Goal: Task Accomplishment & Management: Manage account settings

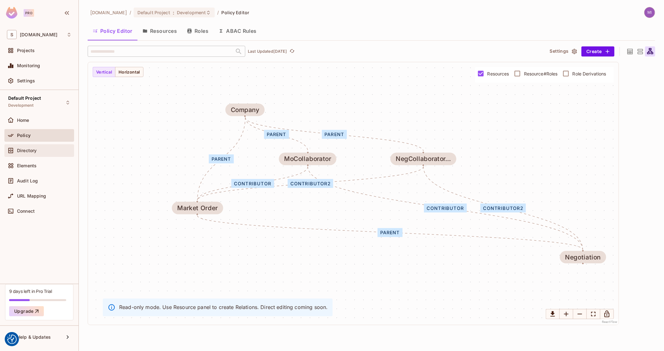
click at [24, 155] on div "Directory" at bounding box center [39, 150] width 70 height 13
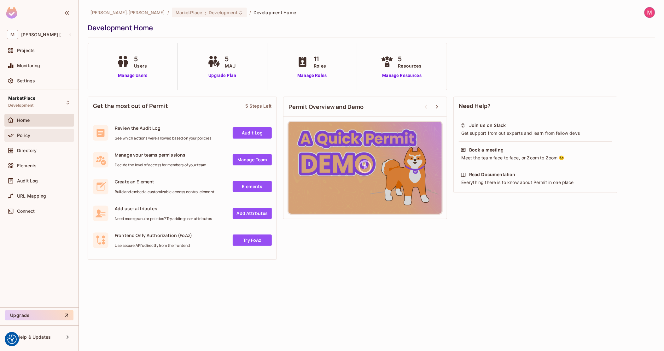
click at [32, 135] on div "Policy" at bounding box center [44, 135] width 55 height 5
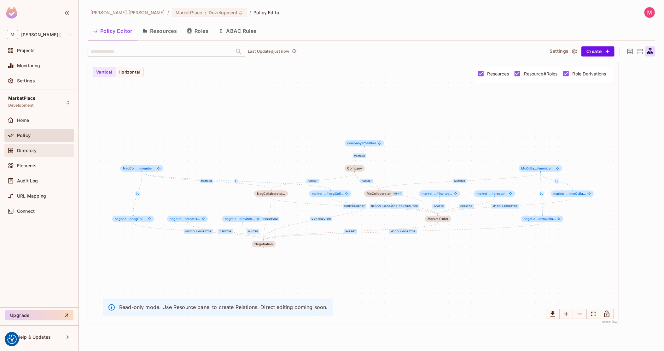
click at [40, 149] on div "Directory" at bounding box center [44, 150] width 55 height 5
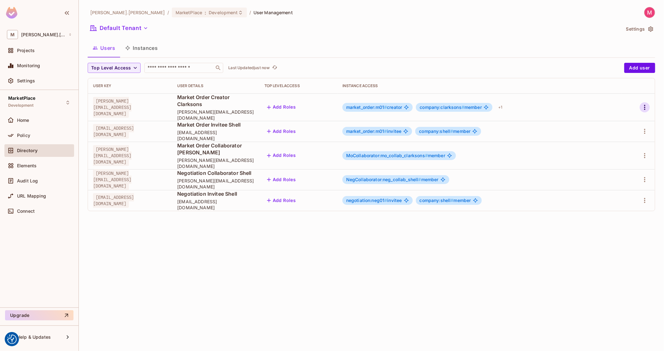
click at [643, 106] on icon "button" at bounding box center [645, 107] width 8 height 8
click at [639, 117] on li "Edit" at bounding box center [618, 118] width 56 height 14
click at [148, 49] on button "Instances" at bounding box center [141, 48] width 43 height 16
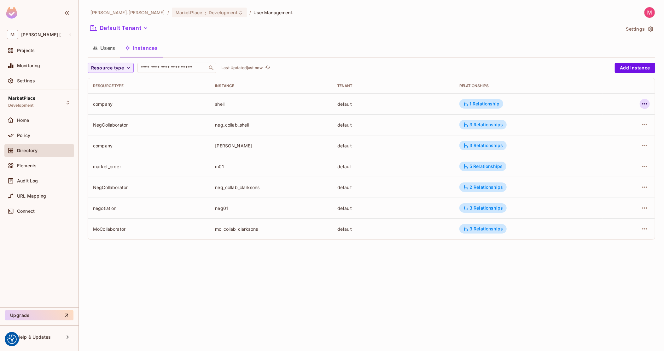
click at [645, 104] on icon "button" at bounding box center [644, 103] width 5 height 1
click at [607, 119] on div "Edit Resource Instance" at bounding box center [607, 118] width 49 height 6
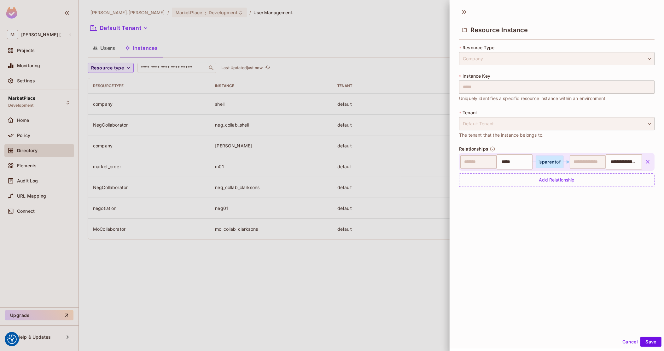
click at [213, 123] on div at bounding box center [332, 175] width 664 height 351
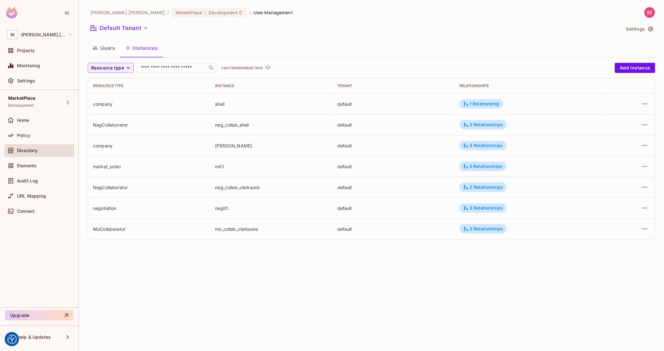
click at [226, 127] on div "neg_collab_shell" at bounding box center [271, 125] width 112 height 6
copy div "neg_collab_shell"
click at [230, 148] on td "clarksons" at bounding box center [271, 145] width 122 height 21
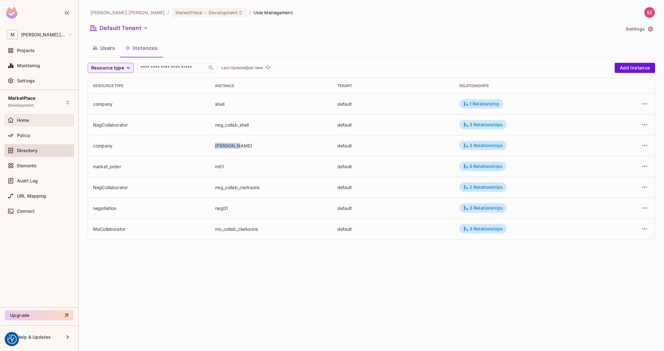
copy div "clarksons"
click at [218, 164] on div "m01" at bounding box center [271, 166] width 112 height 6
copy div "m01"
click at [232, 184] on div "neg_collab_clarksons" at bounding box center [271, 187] width 112 height 6
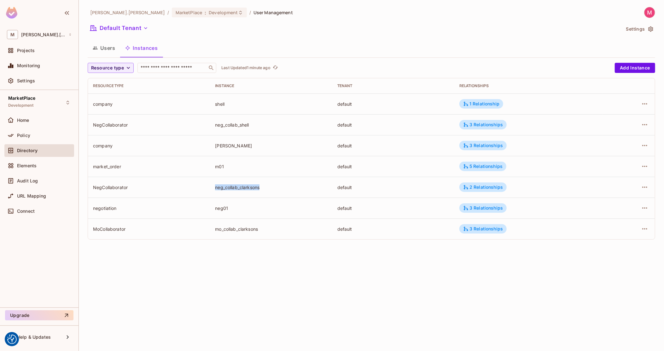
click at [232, 184] on div "neg_collab_clarksons" at bounding box center [271, 187] width 112 height 6
copy div "neg_collab_clarksons"
click at [223, 205] on div "neg01" at bounding box center [271, 208] width 112 height 6
copy div "neg01"
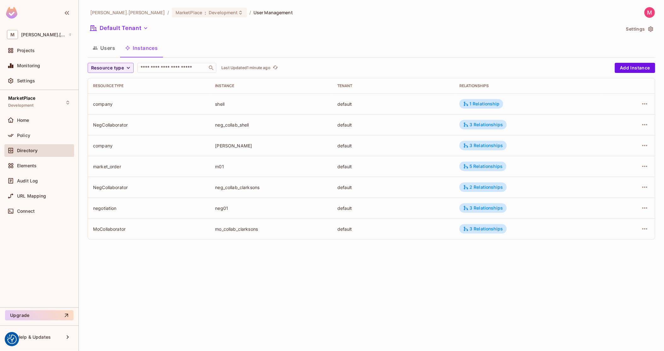
click at [226, 228] on div "mo_collab_clarksons" at bounding box center [271, 229] width 112 height 6
copy div "mo_collab_clarksons"
click at [492, 104] on div "1 Relationship" at bounding box center [481, 104] width 36 height 6
click at [228, 85] on div at bounding box center [332, 175] width 664 height 351
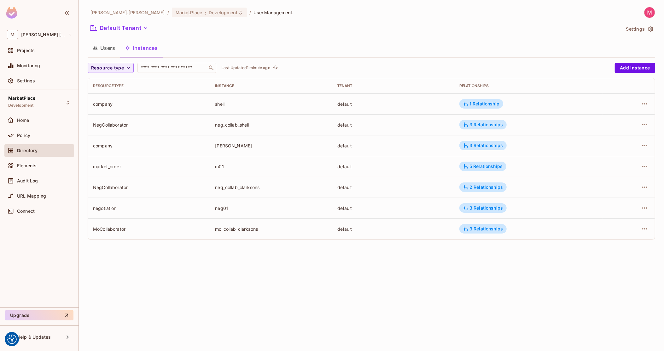
click at [238, 87] on div "Instance" at bounding box center [271, 85] width 112 height 5
click at [486, 102] on div "1 Relationship" at bounding box center [481, 104] width 36 height 6
click at [212, 142] on div at bounding box center [332, 175] width 664 height 351
click at [642, 167] on icon "button" at bounding box center [645, 166] width 8 height 8
click at [601, 144] on div at bounding box center [332, 175] width 664 height 351
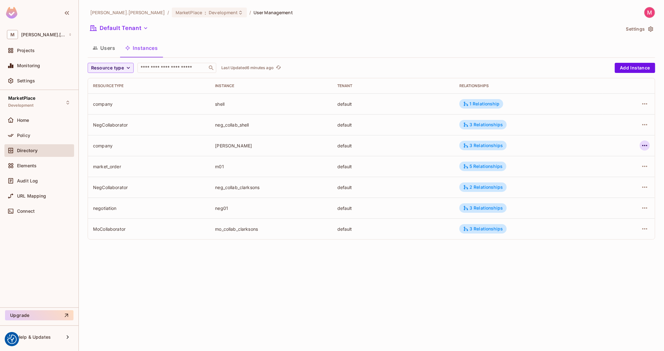
click at [644, 144] on icon "button" at bounding box center [645, 146] width 8 height 8
click at [491, 148] on div at bounding box center [332, 175] width 664 height 351
click at [490, 144] on div "3 Relationships" at bounding box center [483, 145] width 40 height 6
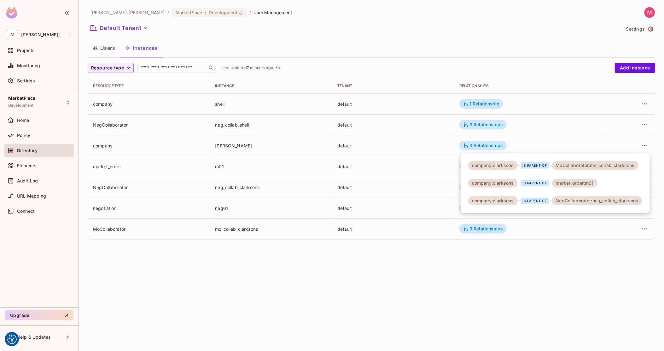
click at [340, 192] on div at bounding box center [332, 175] width 664 height 351
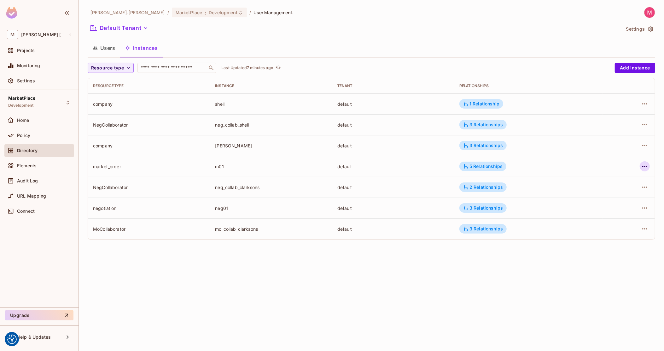
click at [649, 166] on button "button" at bounding box center [645, 166] width 10 height 10
click at [618, 176] on span "Edit Resource Instance" at bounding box center [607, 181] width 53 height 10
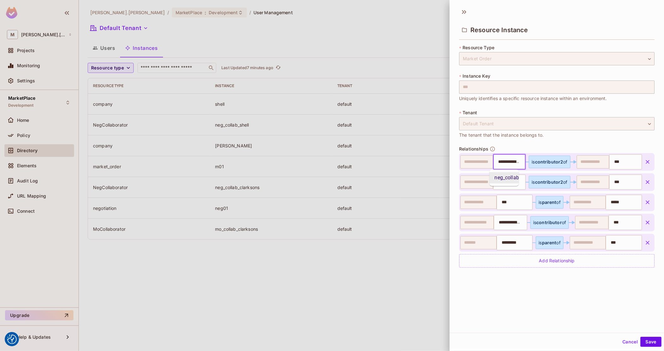
click at [505, 161] on input "**********" at bounding box center [508, 161] width 29 height 13
click at [502, 181] on input "**********" at bounding box center [508, 182] width 29 height 13
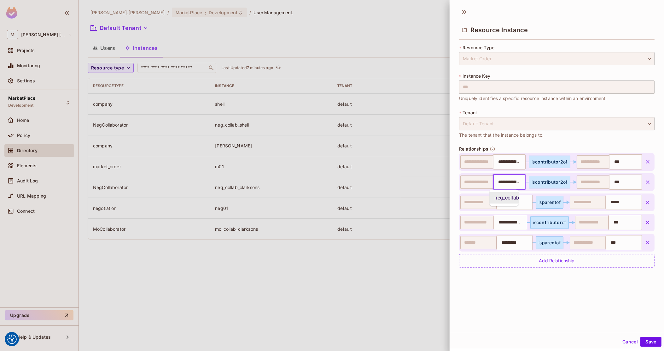
click at [502, 181] on input "**********" at bounding box center [508, 182] width 29 height 13
click at [513, 224] on input "**********" at bounding box center [509, 222] width 29 height 13
click at [510, 241] on input "*********" at bounding box center [514, 242] width 32 height 13
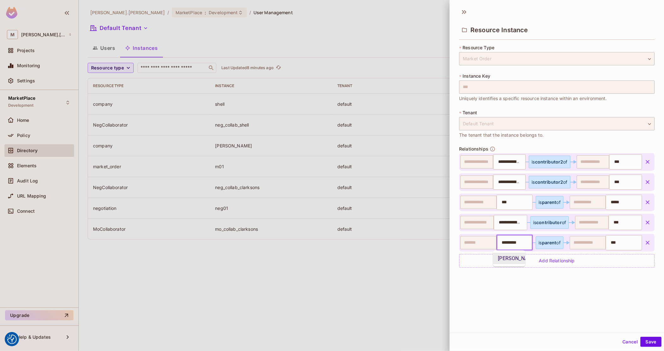
click at [510, 241] on input "*********" at bounding box center [514, 242] width 32 height 13
click at [642, 343] on button "Save" at bounding box center [650, 341] width 21 height 10
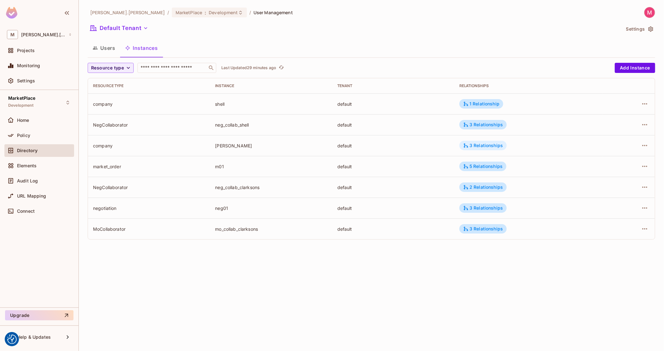
click at [490, 147] on div "3 Relationships" at bounding box center [483, 145] width 40 height 6
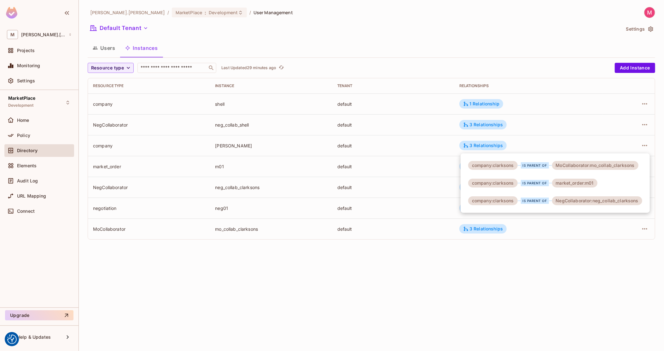
click at [621, 164] on div "MoCollaborator:mo_collab_clarksons" at bounding box center [595, 165] width 86 height 9
copy div "mo_collab_clarksons"
click at [627, 200] on div "NegCollaborator:neg_collab_clarksons" at bounding box center [597, 200] width 90 height 9
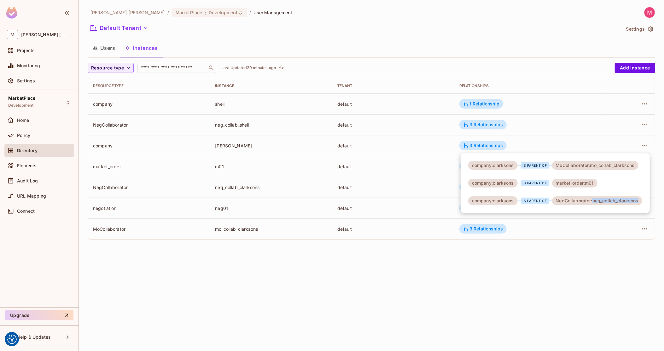
copy div "neg_collab_clarksons"
click at [281, 121] on div at bounding box center [332, 175] width 664 height 351
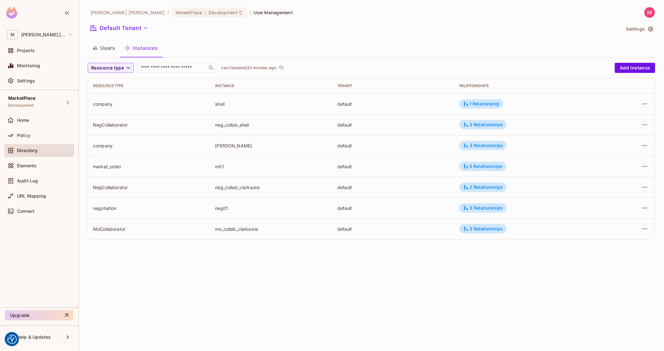
click at [404, 255] on div "michal.wojcik / MarketPlace : Development / User Management Default Tenant Sett…" at bounding box center [371, 175] width 585 height 351
click at [495, 124] on div "3 Relationships" at bounding box center [483, 125] width 40 height 6
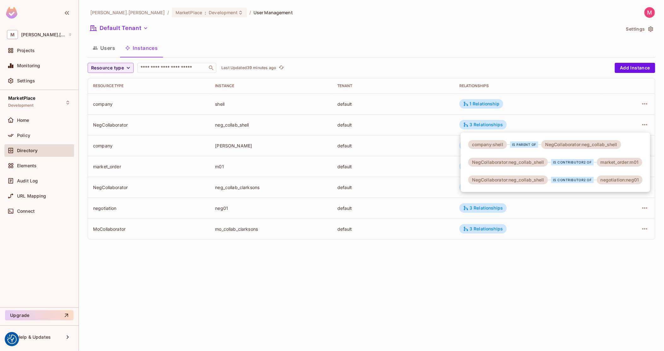
click at [392, 149] on div at bounding box center [332, 175] width 664 height 351
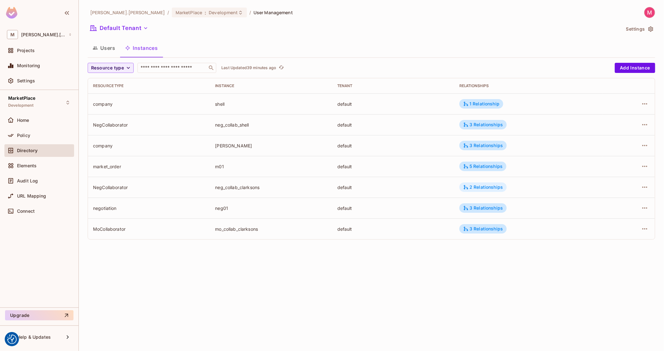
click at [496, 188] on div "2 Relationships" at bounding box center [483, 187] width 40 height 6
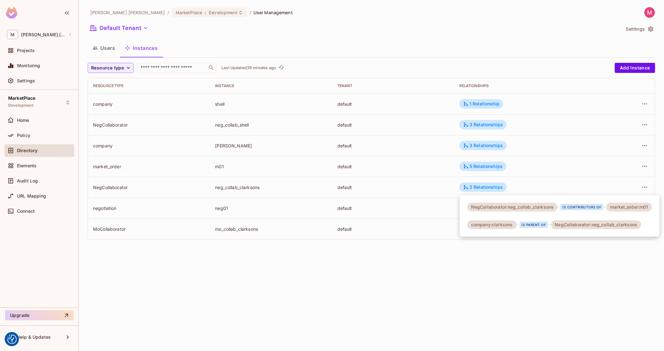
click at [392, 199] on div at bounding box center [332, 175] width 664 height 351
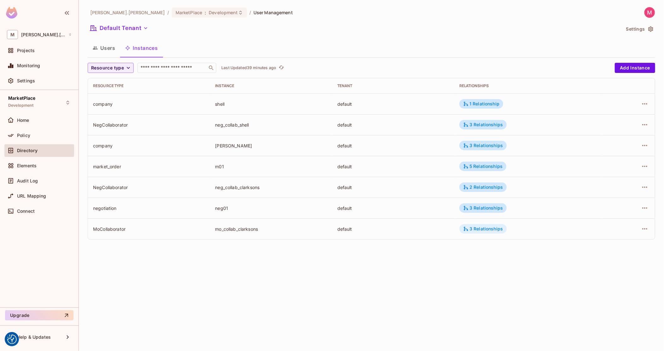
click at [494, 231] on div "3 Relationships" at bounding box center [482, 228] width 47 height 9
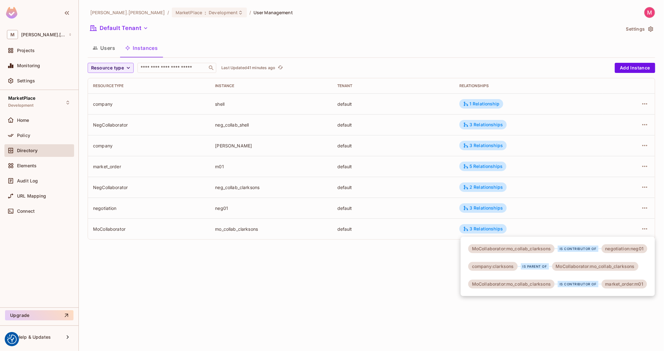
click at [299, 241] on div at bounding box center [332, 175] width 664 height 351
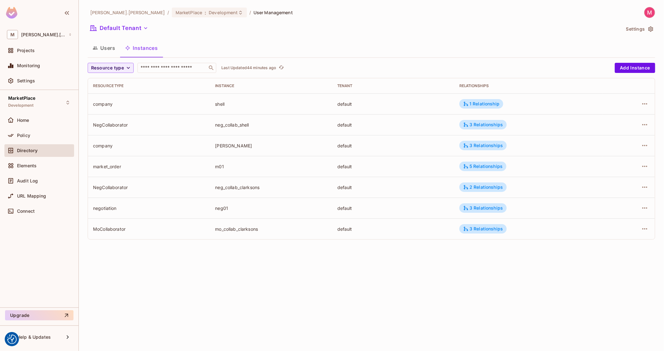
click at [316, 318] on div "michal.wojcik / MarketPlace : Development / User Management Default Tenant Sett…" at bounding box center [371, 175] width 585 height 351
